Goal: Transaction & Acquisition: Purchase product/service

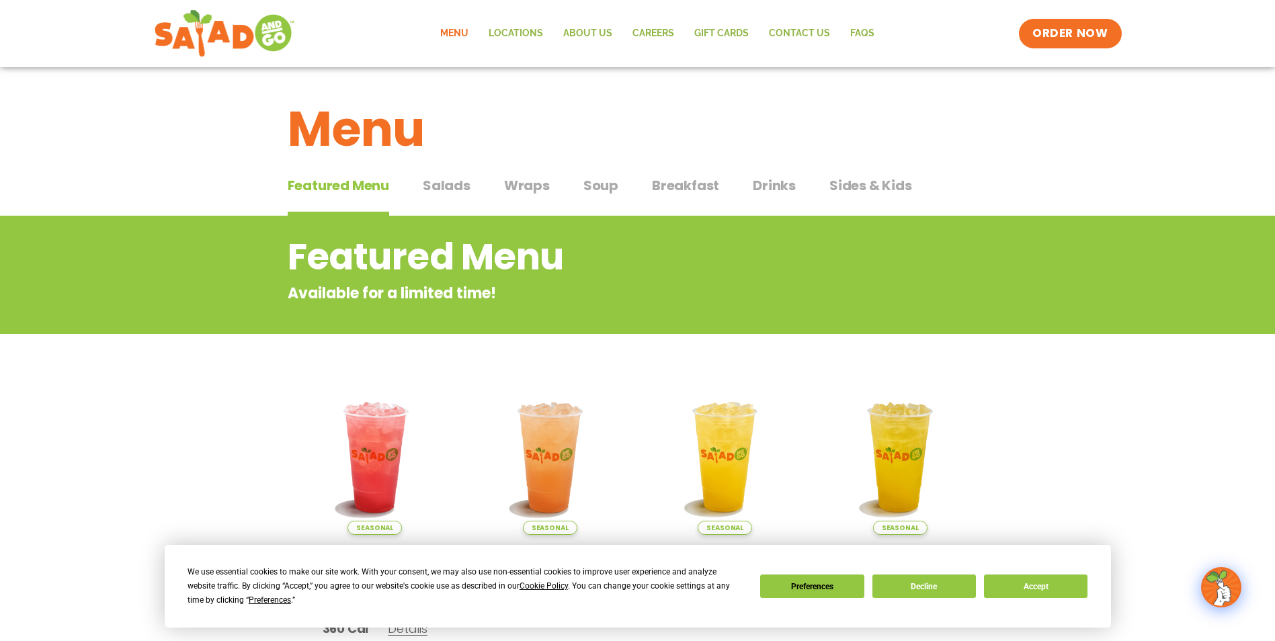
click at [463, 182] on span "Salads" at bounding box center [447, 185] width 48 height 20
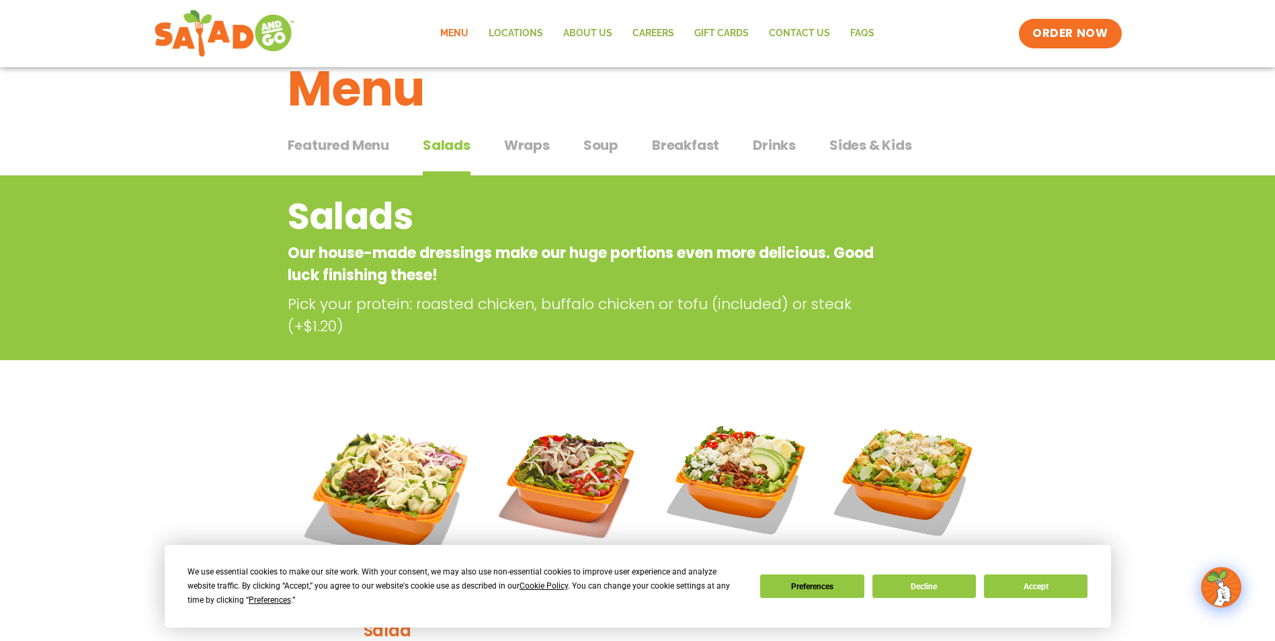
scroll to position [202, 0]
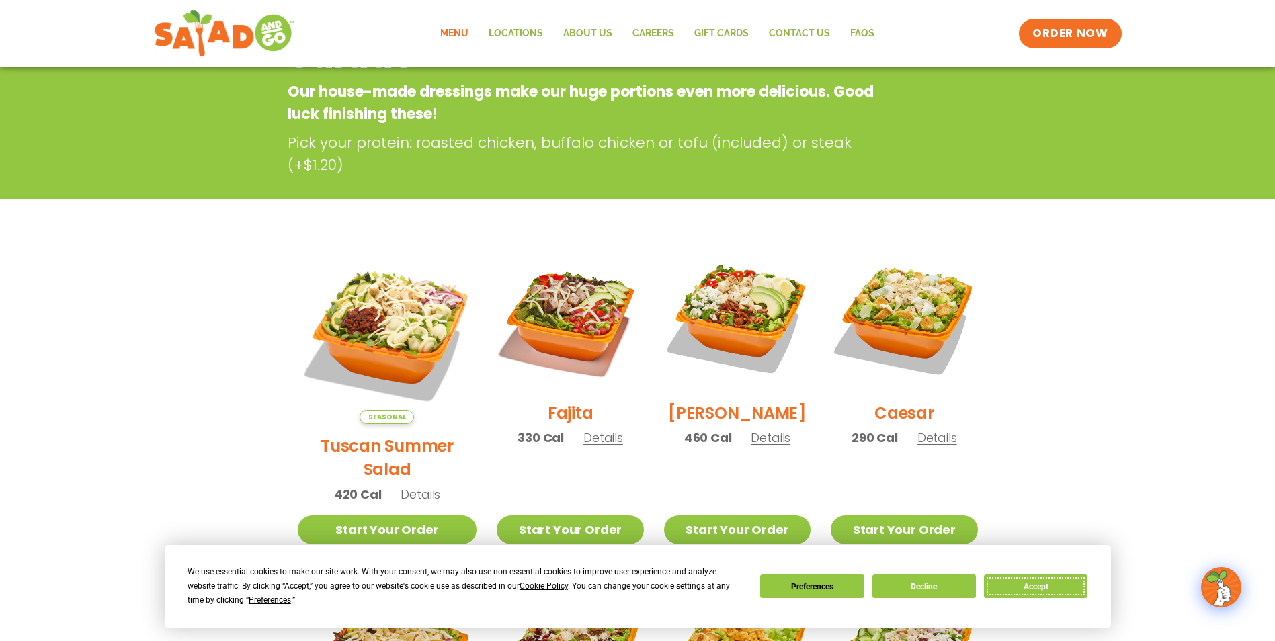
click at [1028, 578] on button "Accept" at bounding box center [1035, 587] width 103 height 24
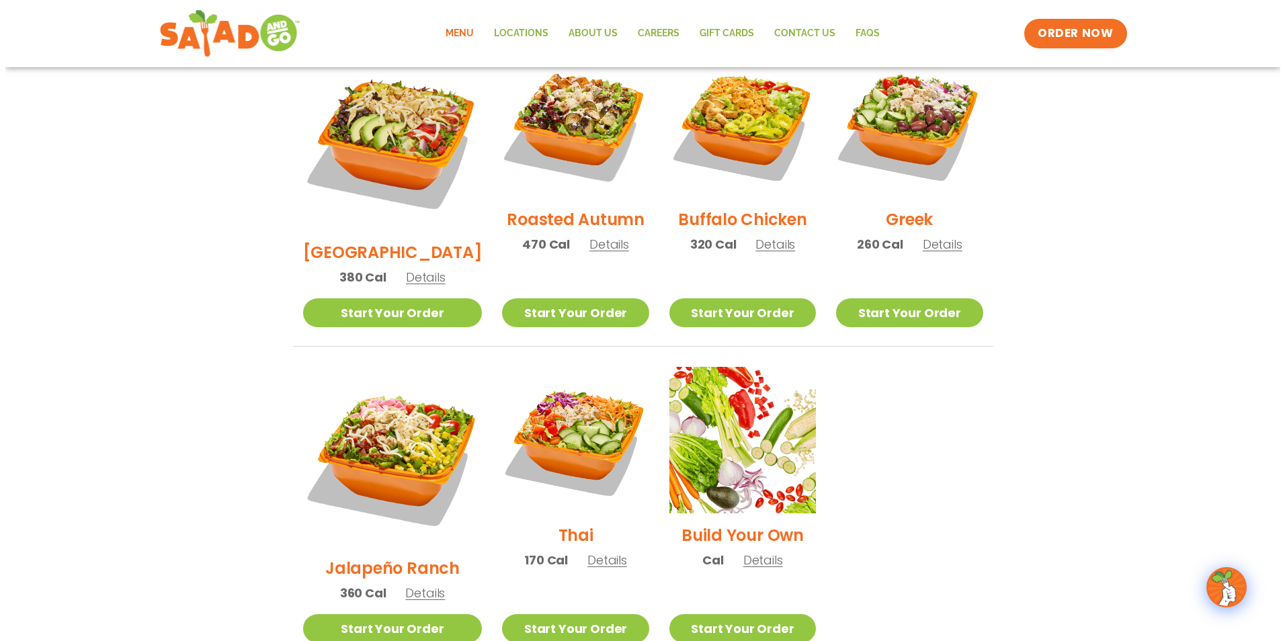
scroll to position [739, 0]
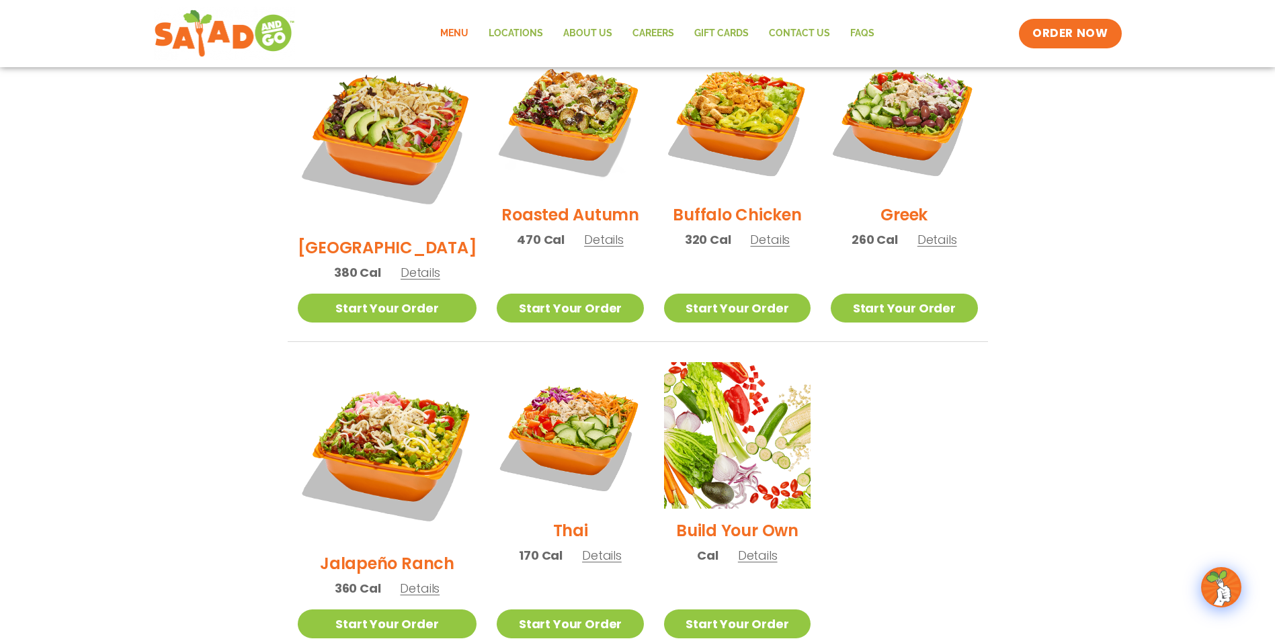
click at [376, 380] on img at bounding box center [387, 451] width 179 height 179
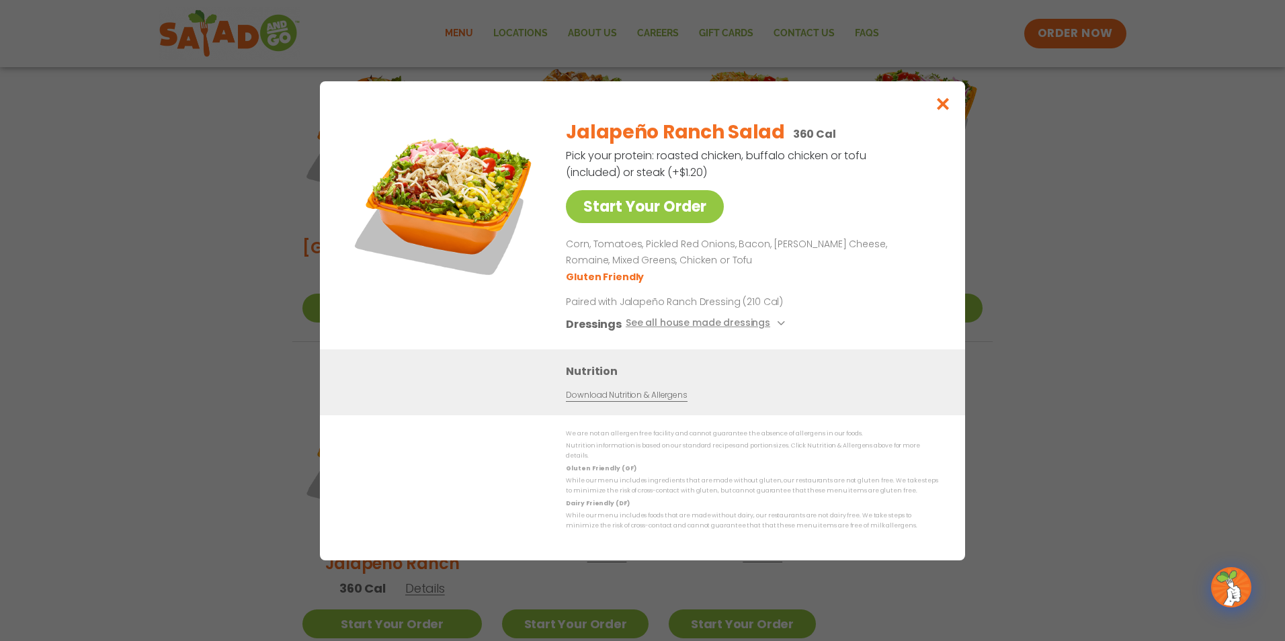
click at [624, 397] on link "Download Nutrition & Allergens" at bounding box center [626, 394] width 121 height 13
click at [949, 108] on icon "Close modal" at bounding box center [943, 104] width 17 height 14
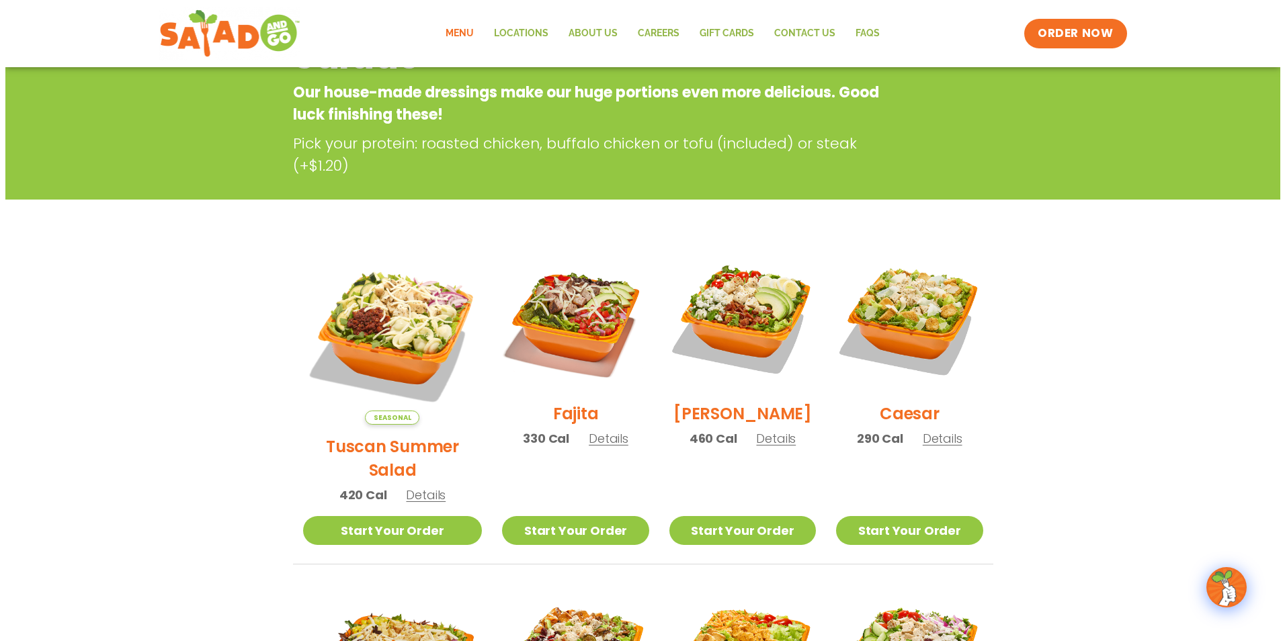
scroll to position [145, 0]
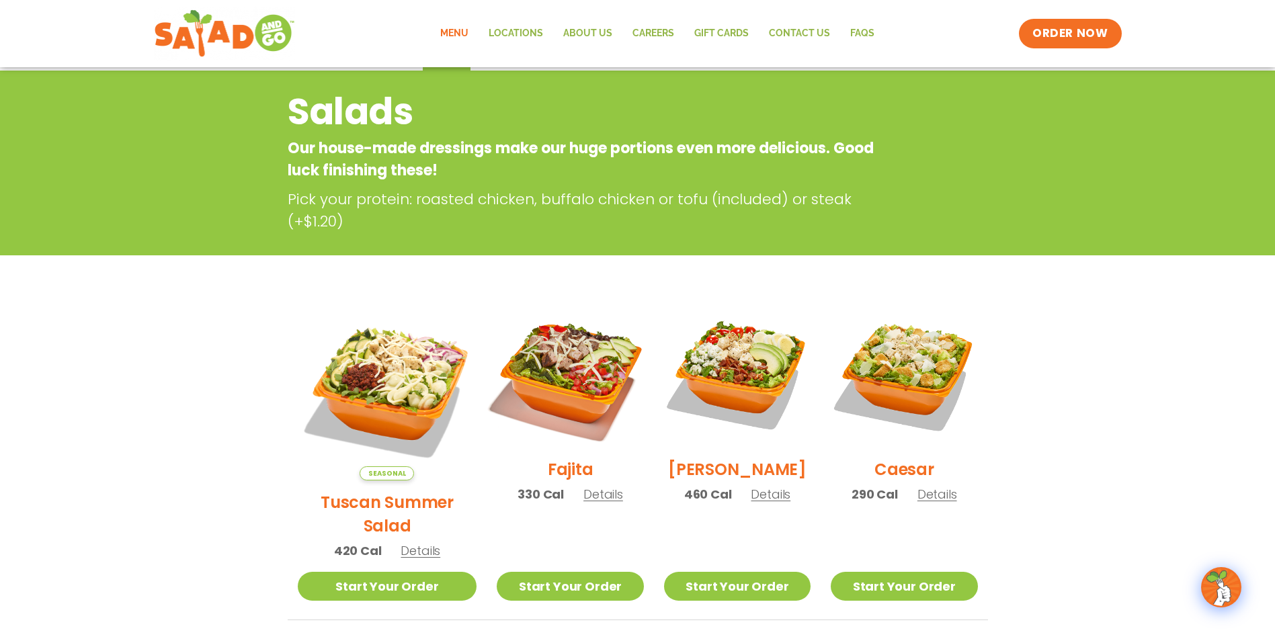
click at [558, 380] on img at bounding box center [570, 374] width 172 height 172
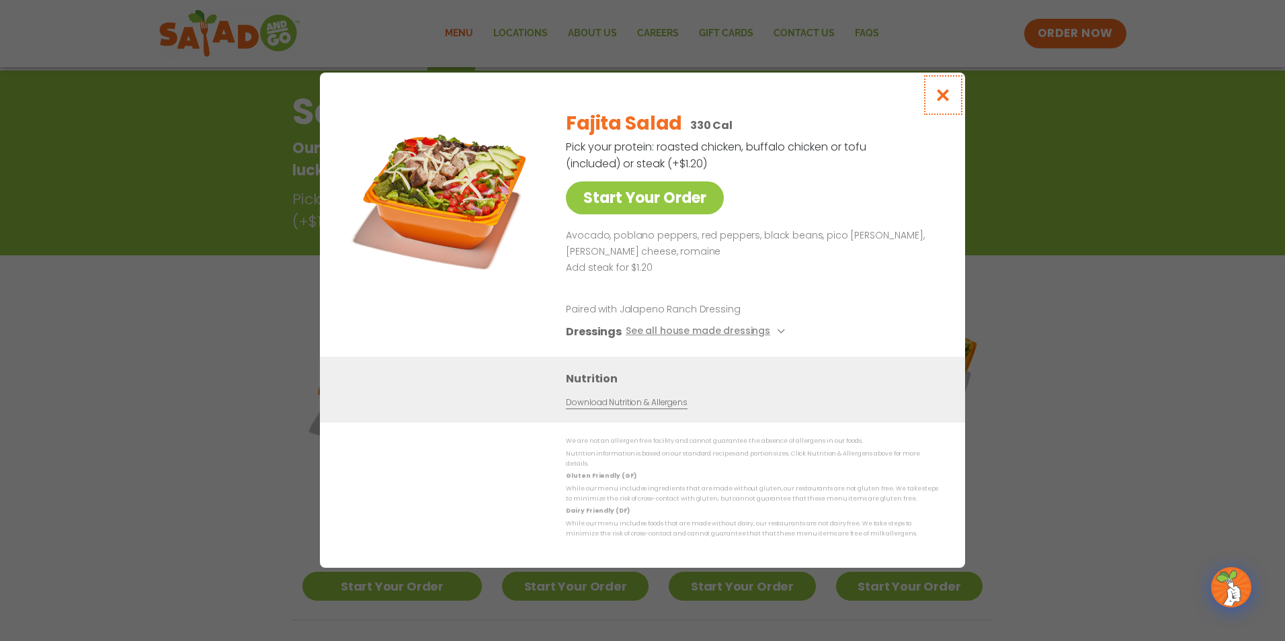
click at [951, 99] on icon "Close modal" at bounding box center [943, 95] width 17 height 14
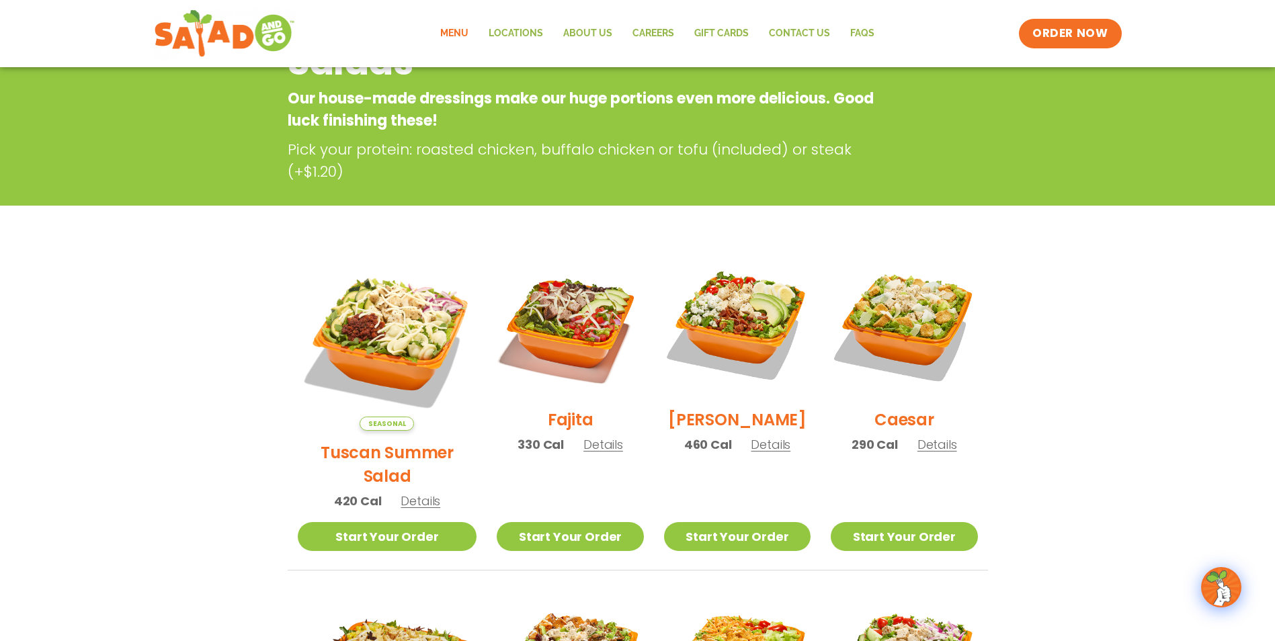
scroll to position [216, 0]
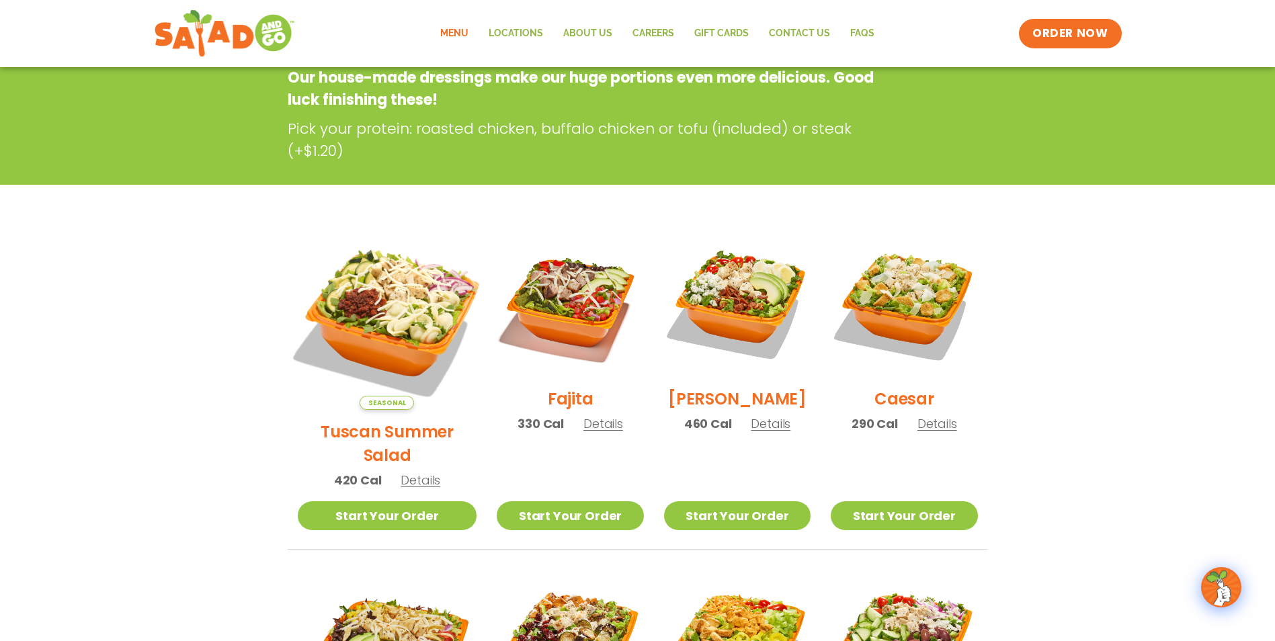
click at [365, 285] on img at bounding box center [387, 320] width 210 height 210
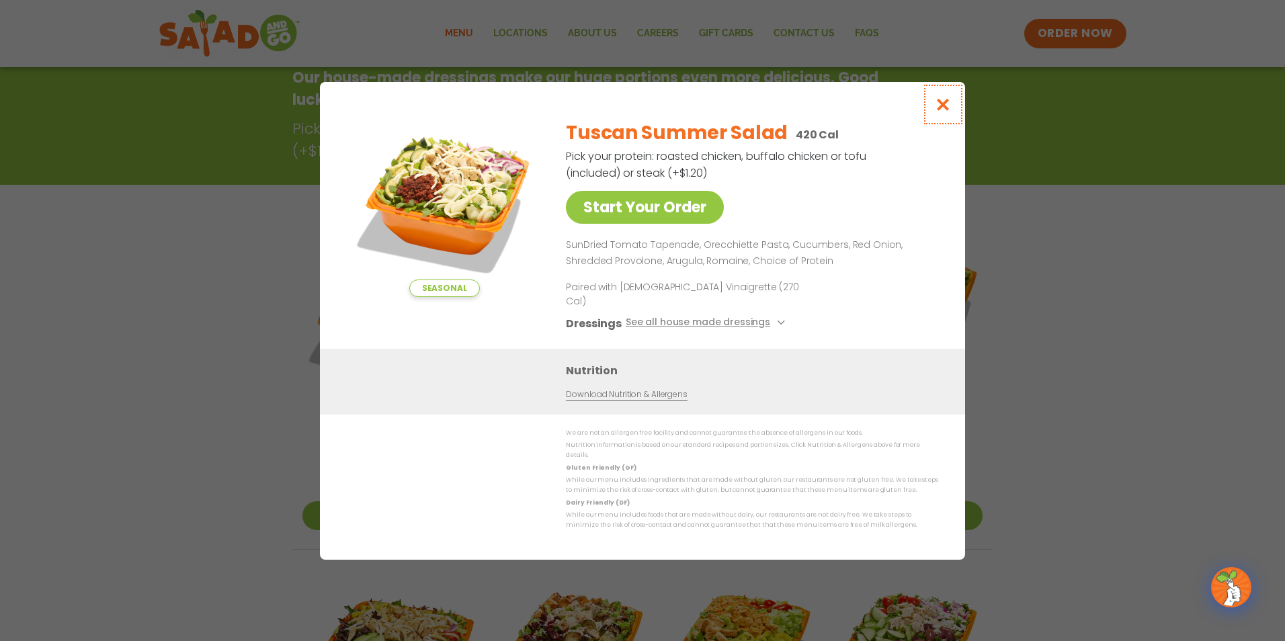
click at [947, 110] on icon "Close modal" at bounding box center [943, 104] width 17 height 14
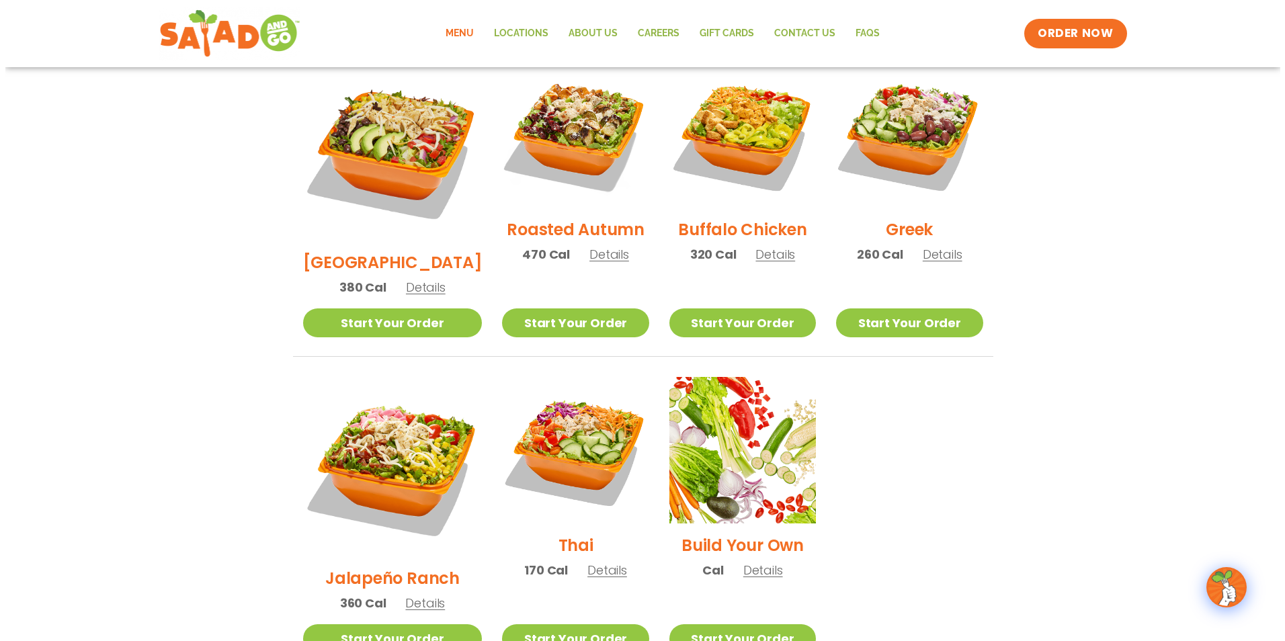
scroll to position [753, 0]
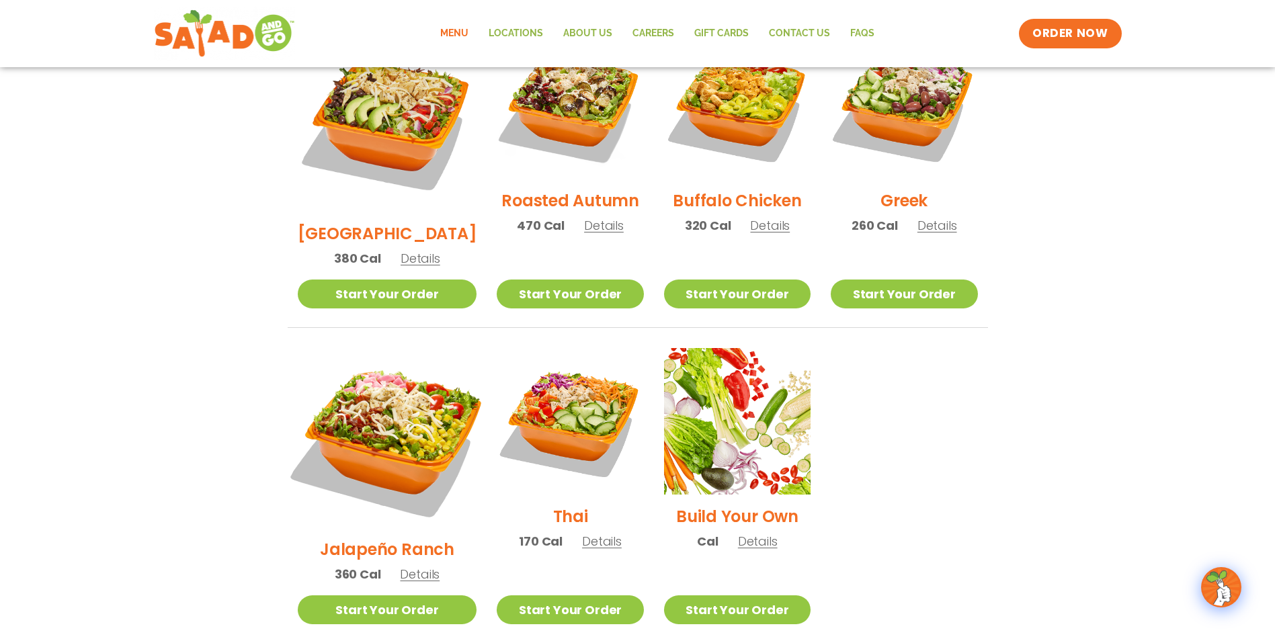
click at [384, 343] on img at bounding box center [387, 438] width 210 height 210
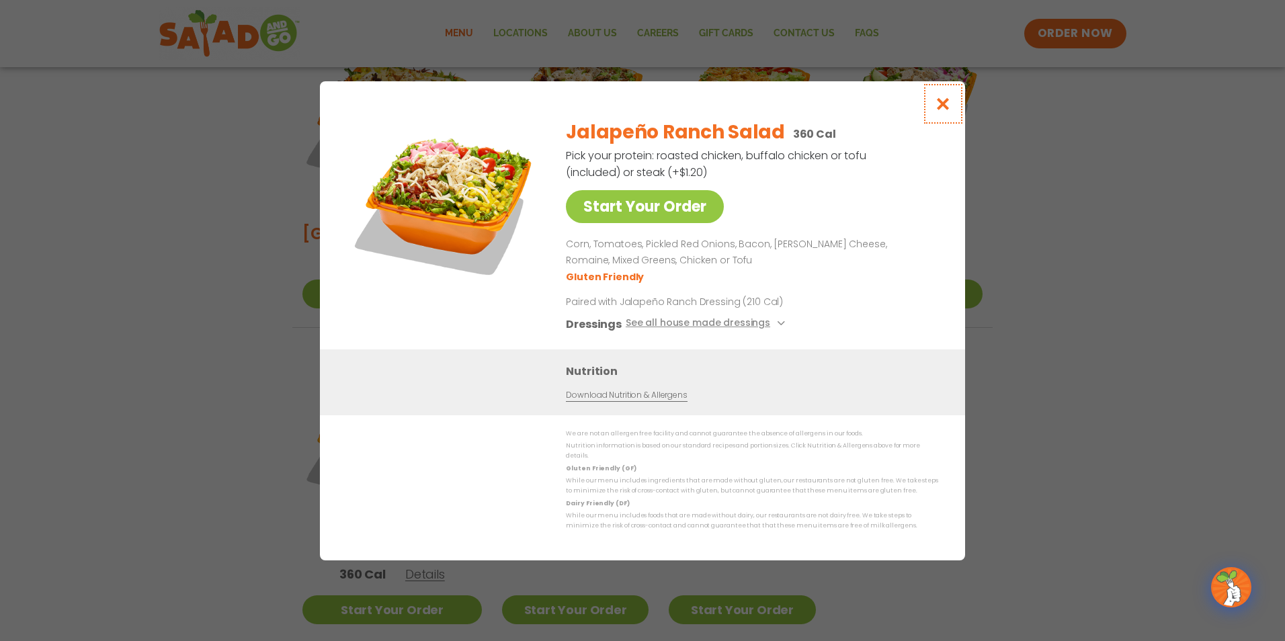
click at [946, 110] on icon "Close modal" at bounding box center [943, 104] width 17 height 14
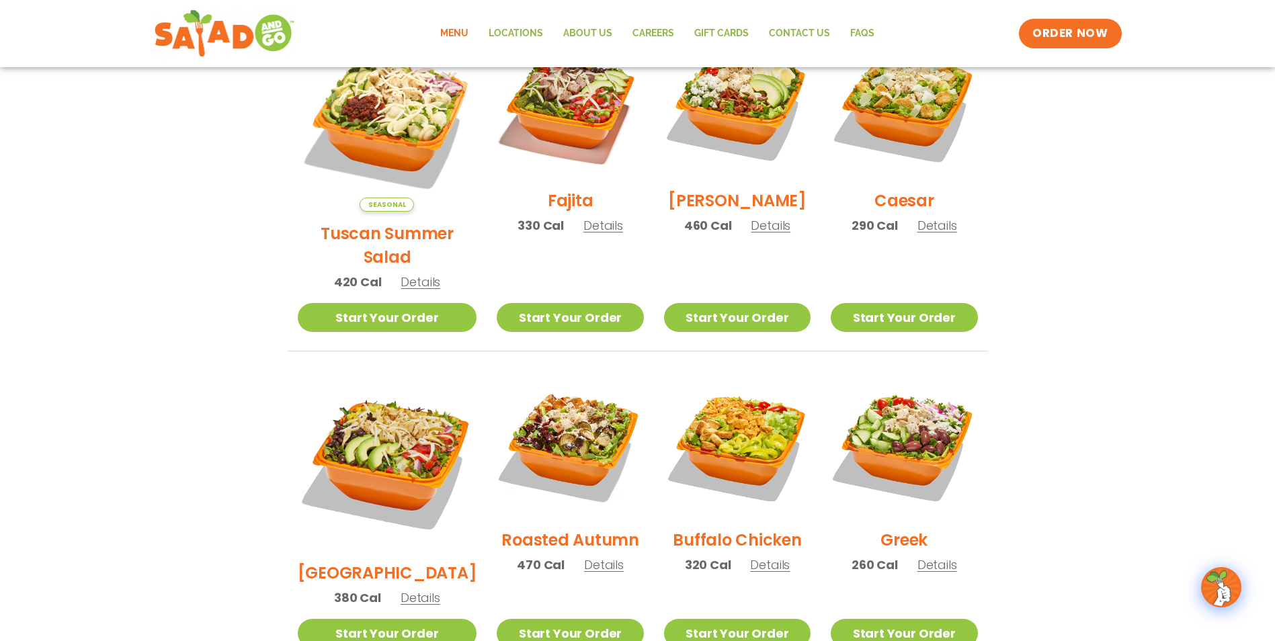
scroll to position [347, 0]
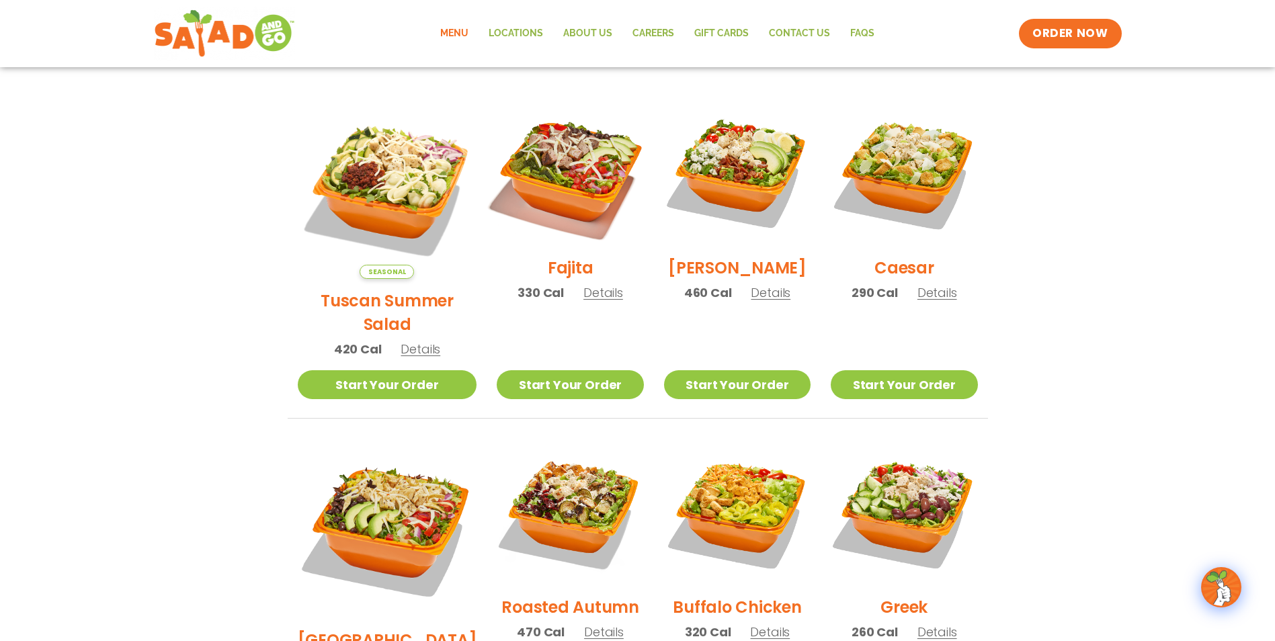
click at [552, 175] on img at bounding box center [570, 173] width 172 height 172
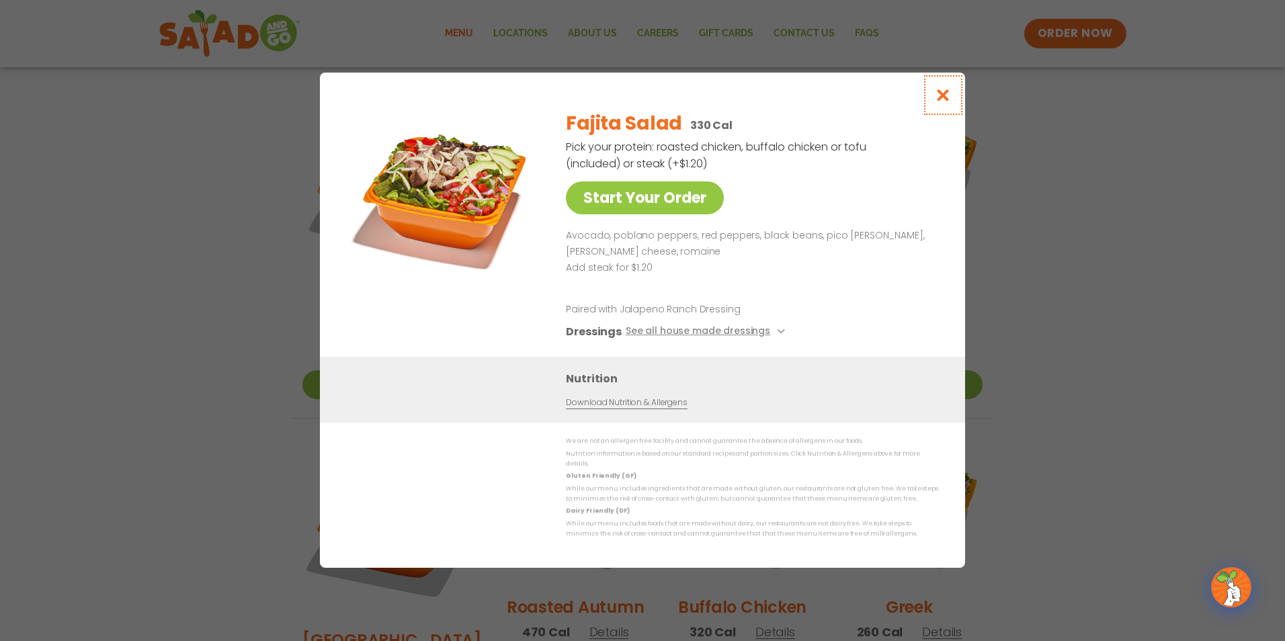
click at [950, 100] on icon "Close modal" at bounding box center [943, 95] width 17 height 14
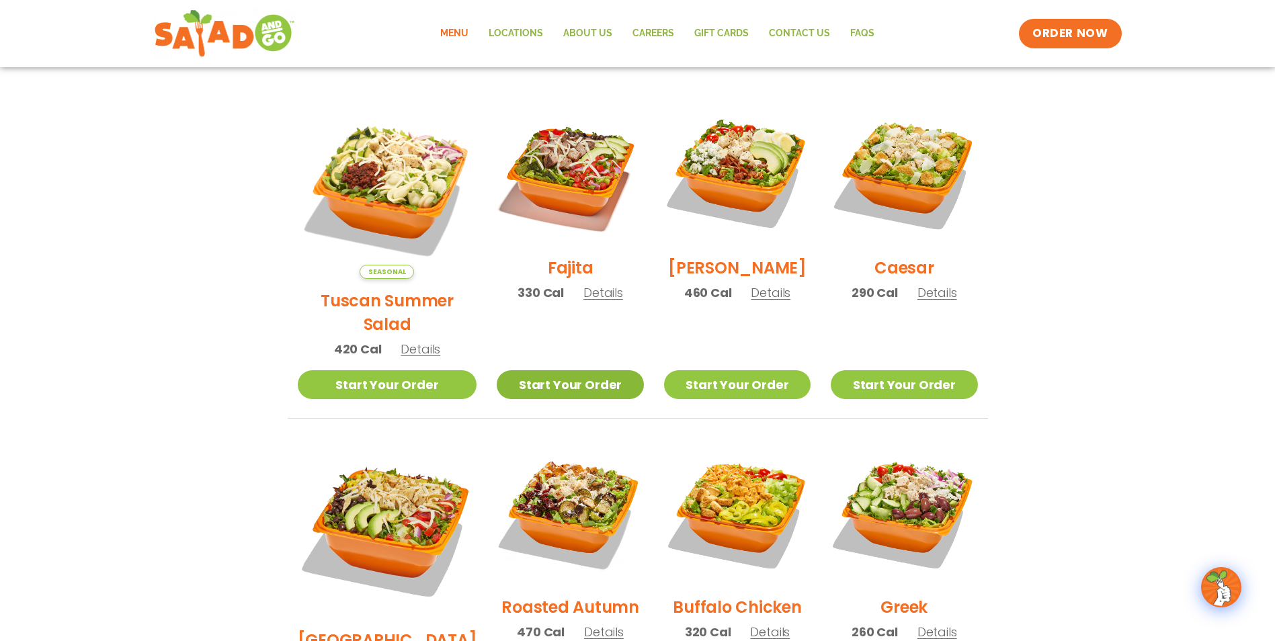
click at [553, 370] on link "Start Your Order" at bounding box center [570, 384] width 147 height 29
